Goal: Download file/media

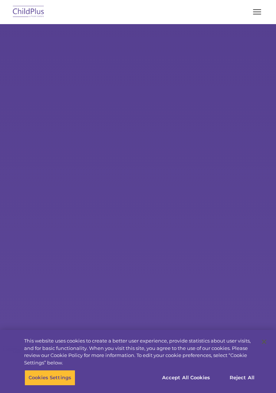
select select "MEDIUM"
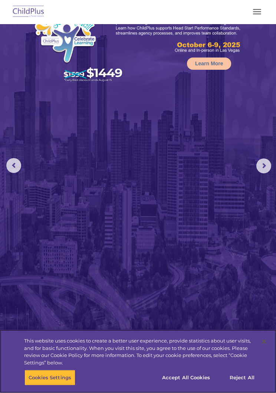
scroll to position [49, 0]
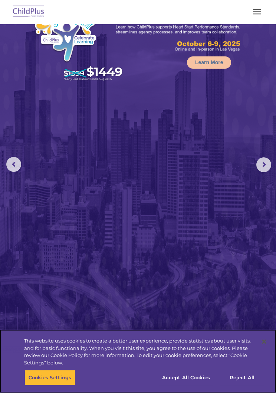
click at [195, 384] on button "Accept All Cookies" at bounding box center [186, 378] width 56 height 16
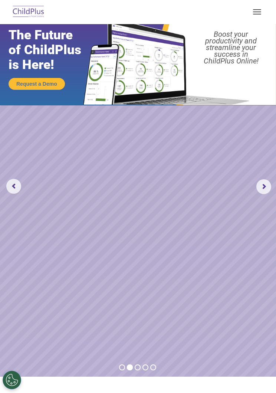
scroll to position [18, 0]
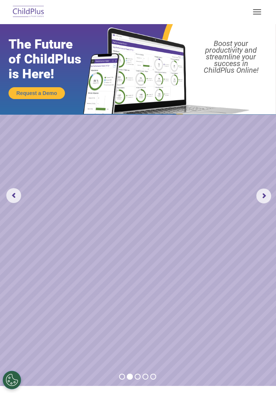
click at [266, 197] on rs-arrow at bounding box center [263, 195] width 15 height 15
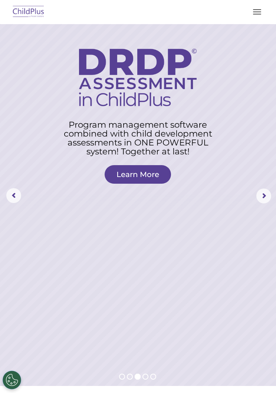
click at [258, 192] on rs-arrow at bounding box center [263, 195] width 15 height 15
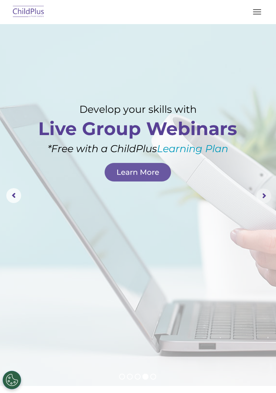
click at [262, 196] on rs-arrow at bounding box center [263, 195] width 15 height 15
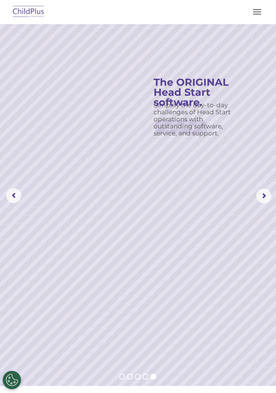
click at [257, 199] on rs-arrow at bounding box center [263, 195] width 15 height 15
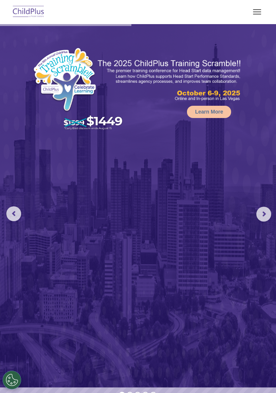
click at [255, 10] on button "button" at bounding box center [257, 12] width 16 height 12
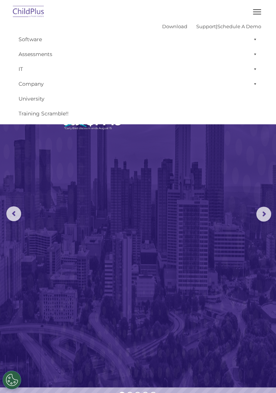
click at [162, 28] on link "Download" at bounding box center [174, 26] width 25 height 6
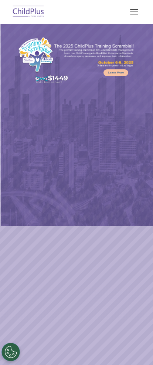
select select "MEDIUM"
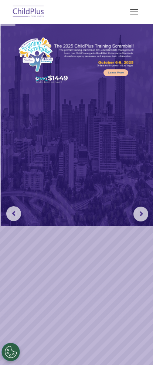
click at [142, 7] on button "button" at bounding box center [135, 12] width 16 height 12
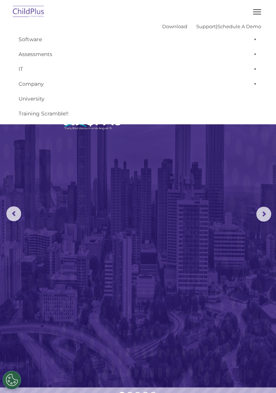
click at [153, 9] on span "button" at bounding box center [257, 9] width 8 height 1
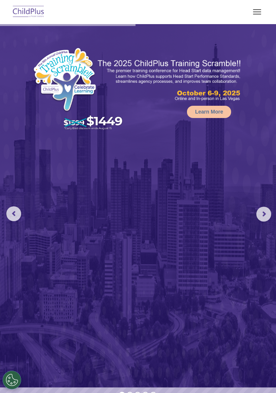
click at [153, 15] on button "button" at bounding box center [257, 12] width 16 height 12
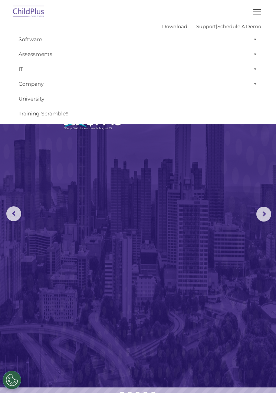
click at [153, 29] on link "Download" at bounding box center [174, 26] width 25 height 6
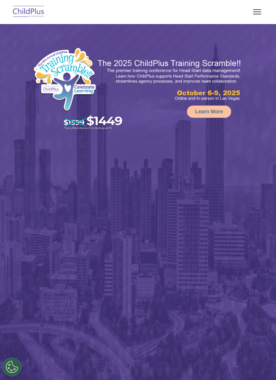
select select "MEDIUM"
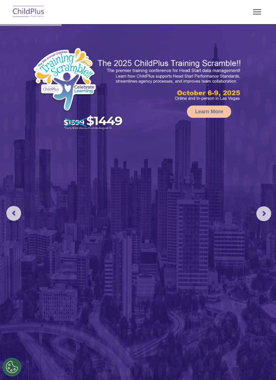
click at [257, 13] on button "button" at bounding box center [257, 12] width 16 height 12
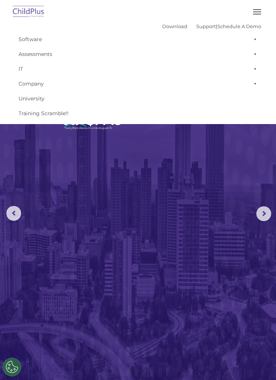
click at [164, 200] on img at bounding box center [138, 205] width 276 height 363
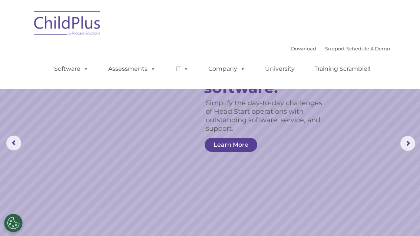
scroll to position [1, 0]
